Goal: Task Accomplishment & Management: Use online tool/utility

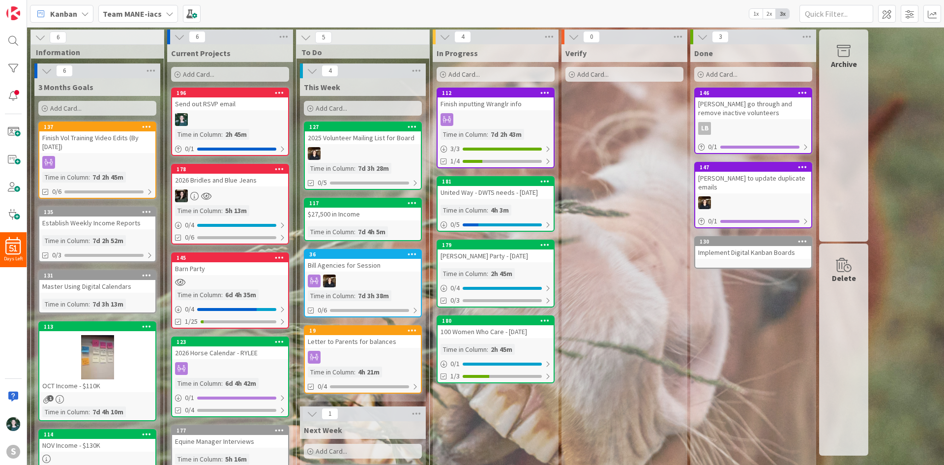
click at [479, 102] on div "Finish inputting Wranglr info" at bounding box center [496, 103] width 116 height 13
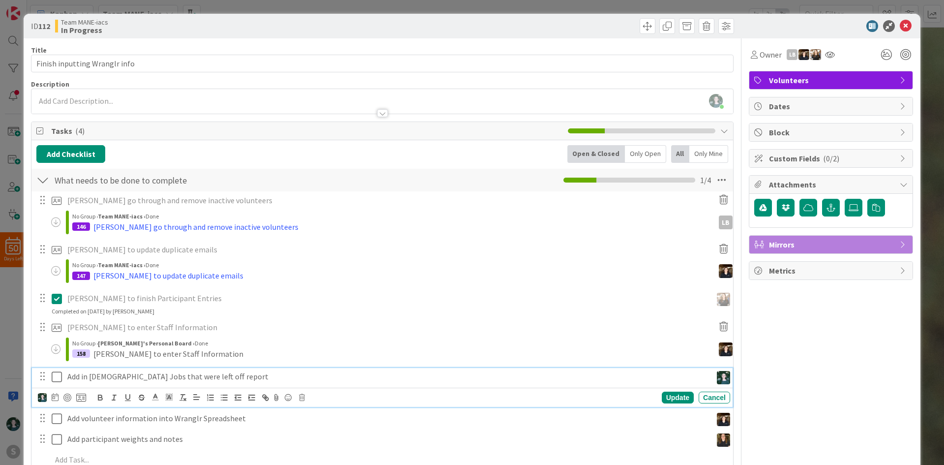
click at [211, 378] on p "Add in [DEMOGRAPHIC_DATA] Jobs that were left off report" at bounding box center [387, 376] width 641 height 11
click at [80, 398] on icon at bounding box center [81, 397] width 10 height 9
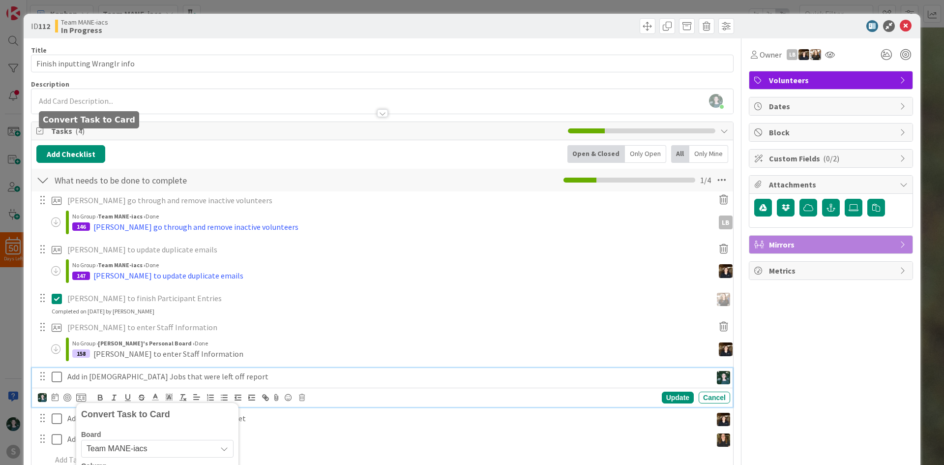
scroll to position [262, 0]
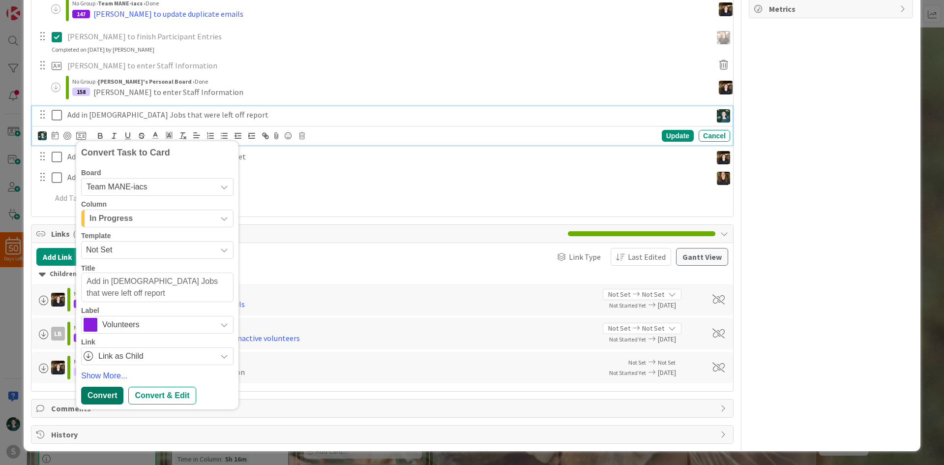
click at [117, 391] on div "Convert" at bounding box center [102, 395] width 42 height 18
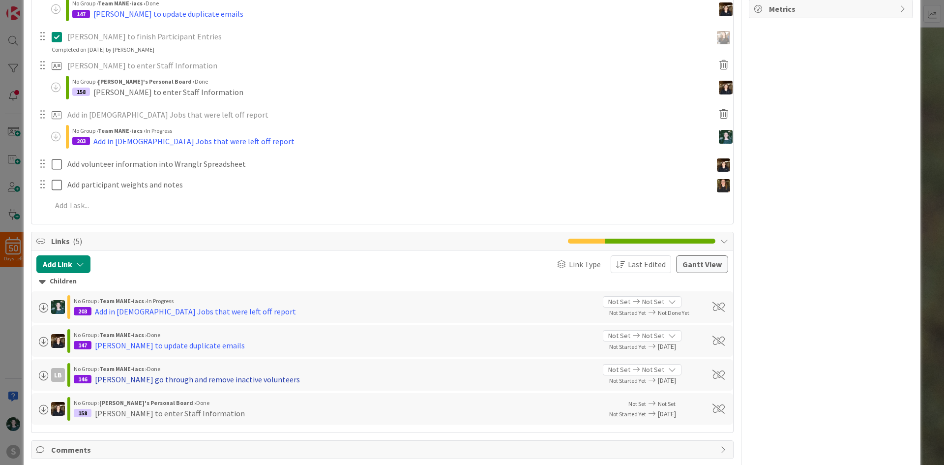
type textarea "x"
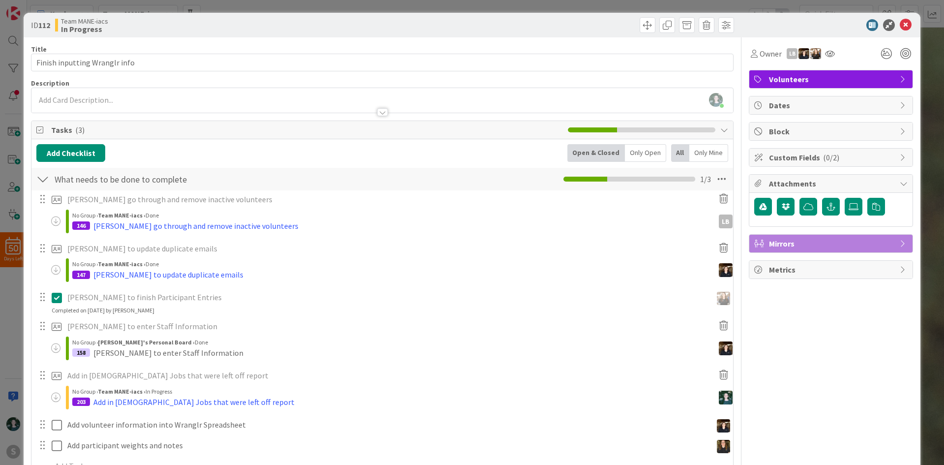
scroll to position [0, 0]
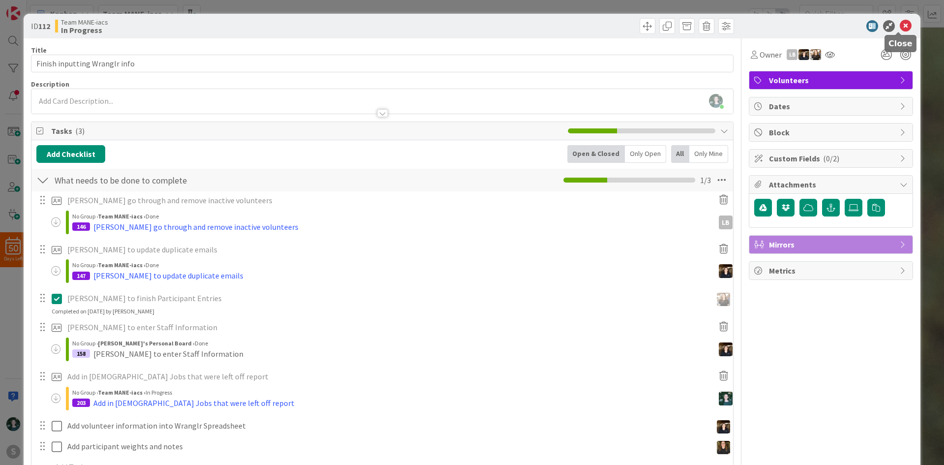
click at [900, 24] on icon at bounding box center [906, 26] width 12 height 12
